Goal: Information Seeking & Learning: Learn about a topic

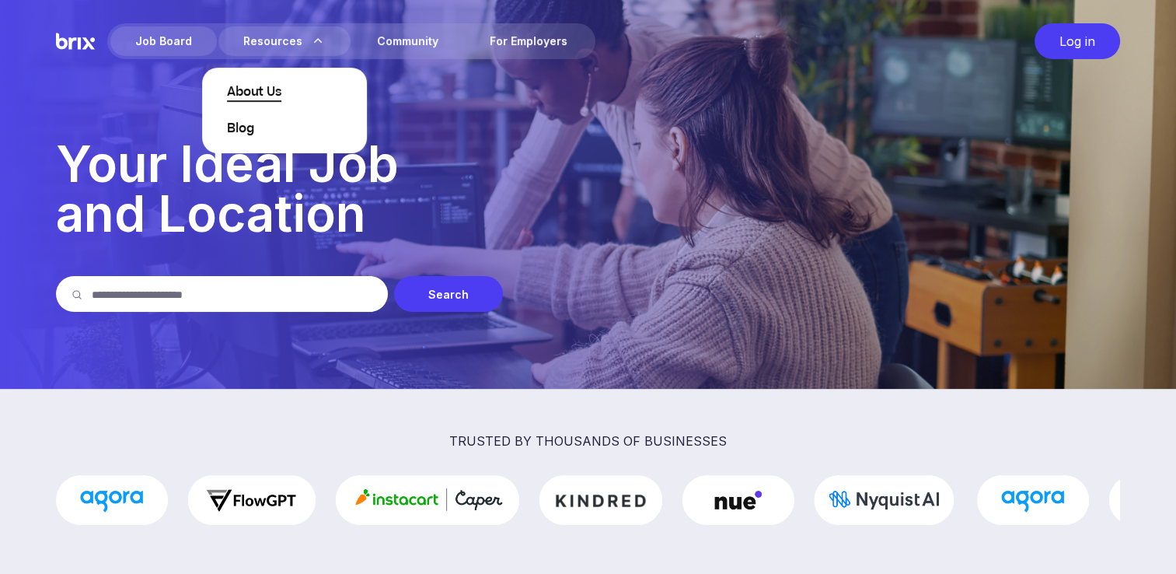
click at [263, 99] on span "About Us" at bounding box center [254, 92] width 54 height 19
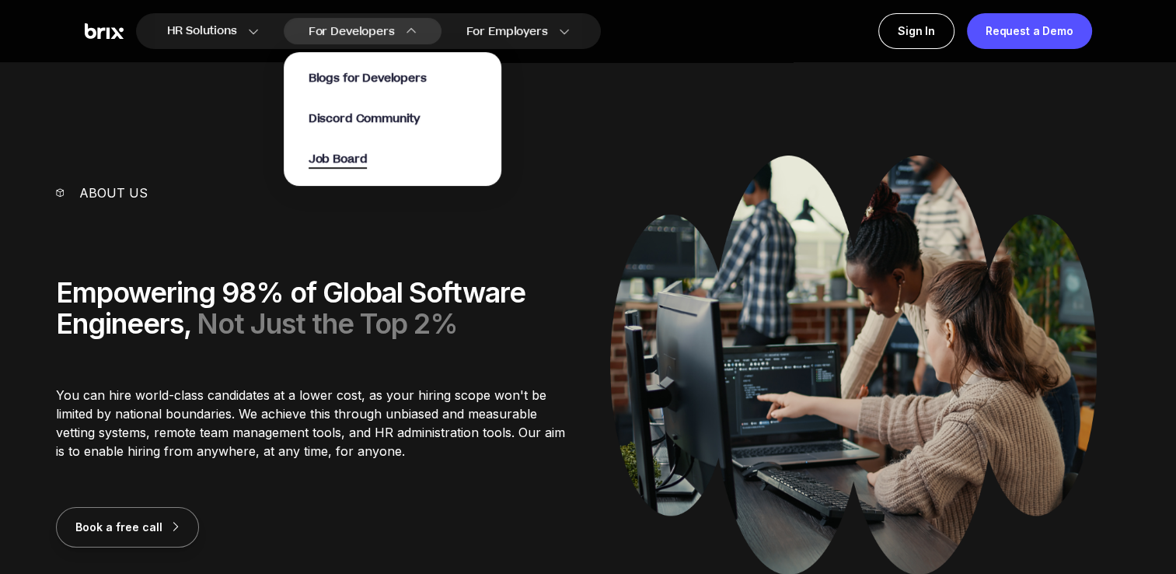
click at [348, 159] on span "Job Board" at bounding box center [338, 160] width 59 height 18
click at [351, 155] on span "Job Board" at bounding box center [338, 160] width 59 height 18
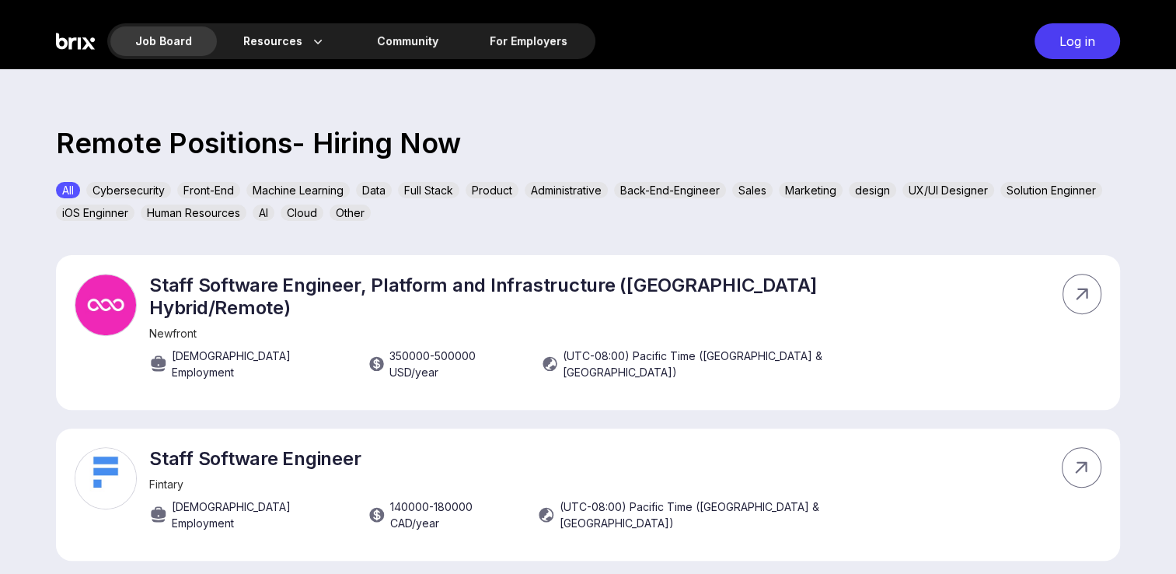
scroll to position [491, 0]
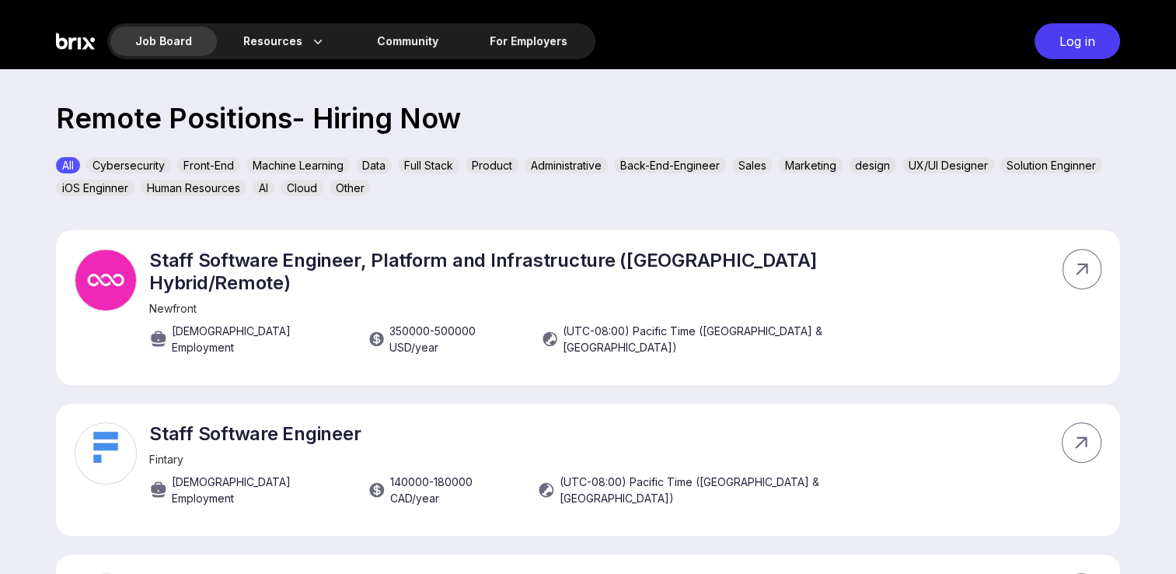
click at [305, 187] on div "Cloud" at bounding box center [302, 188] width 43 height 16
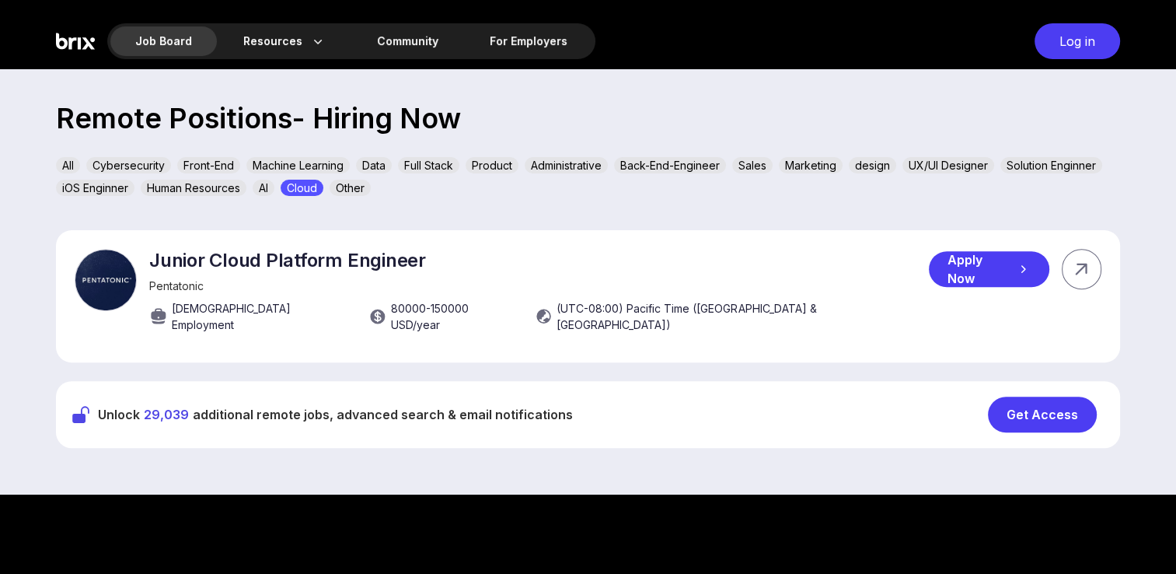
click at [122, 288] on img at bounding box center [106, 280] width 62 height 62
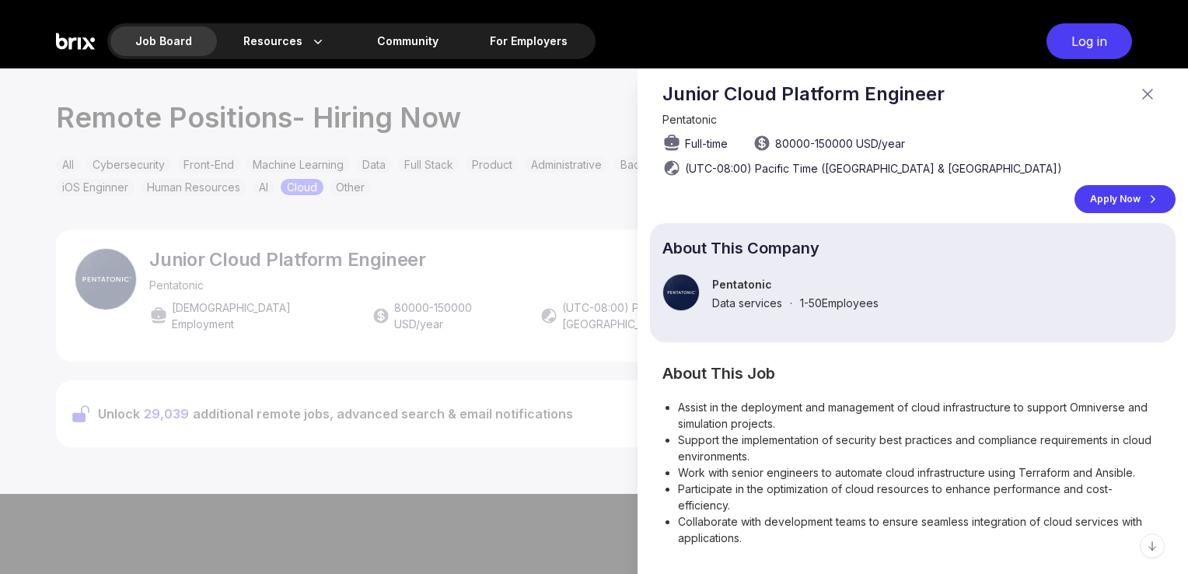
scroll to position [0, 0]
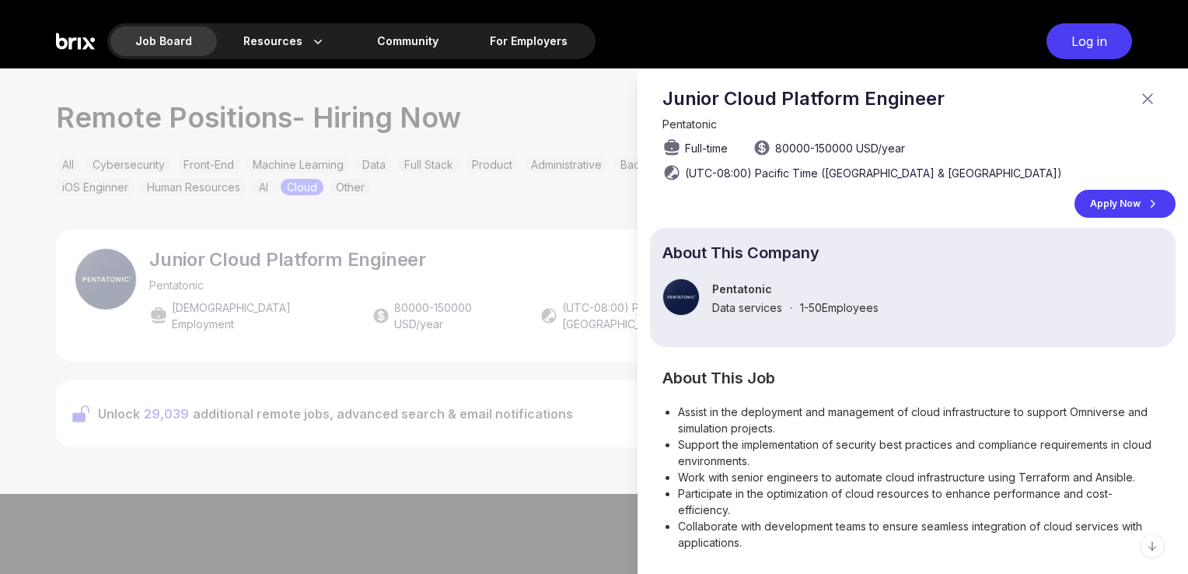
click at [895, 353] on div "Junior Cloud Platform Engineer Pentatonic Full-time 80000 - 150000 USD /year (U…" at bounding box center [912, 407] width 525 height 640
